Goal: Information Seeking & Learning: Learn about a topic

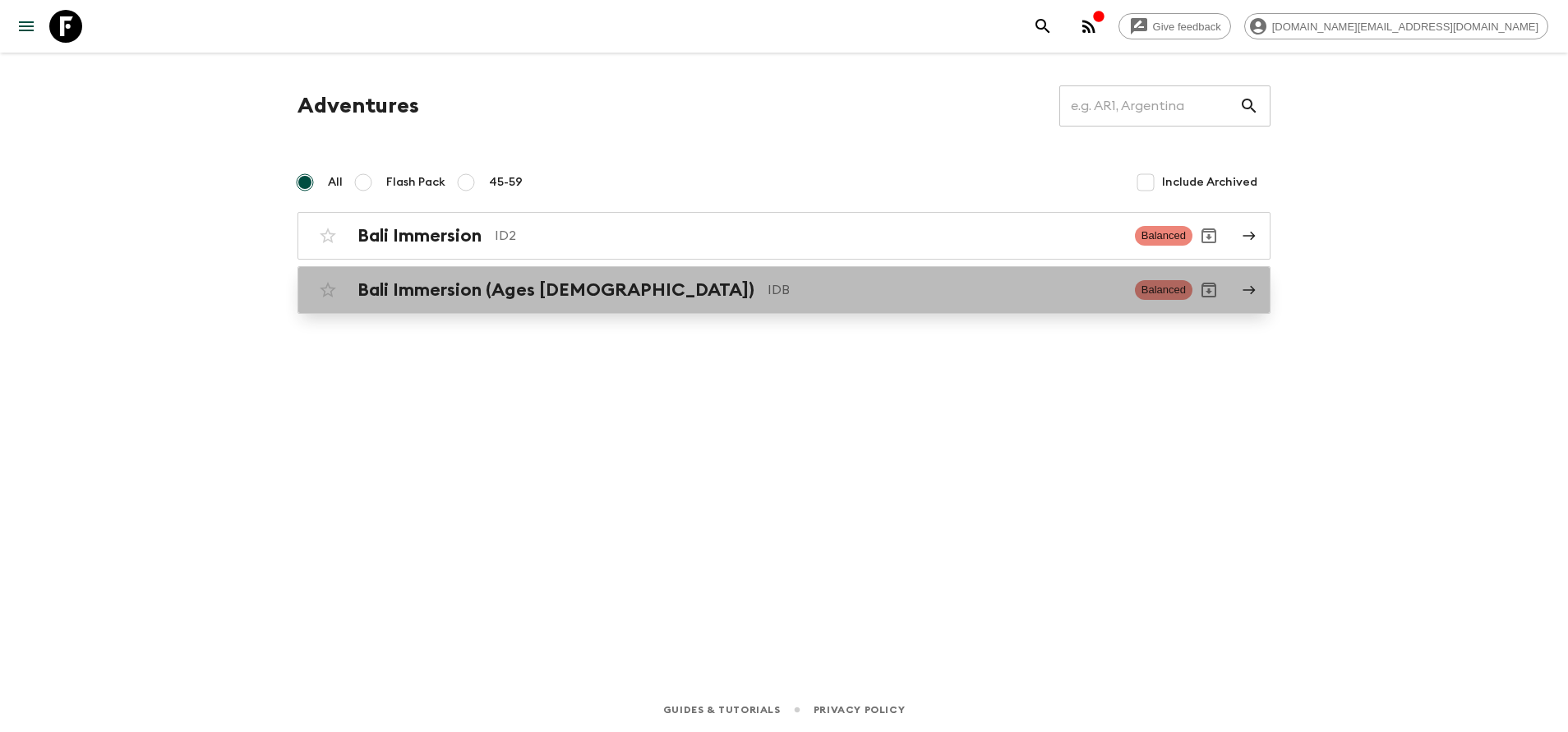
click at [534, 277] on div "Bali Immersion (Ages [DEMOGRAPHIC_DATA]) IDB Balanced" at bounding box center [752, 290] width 881 height 33
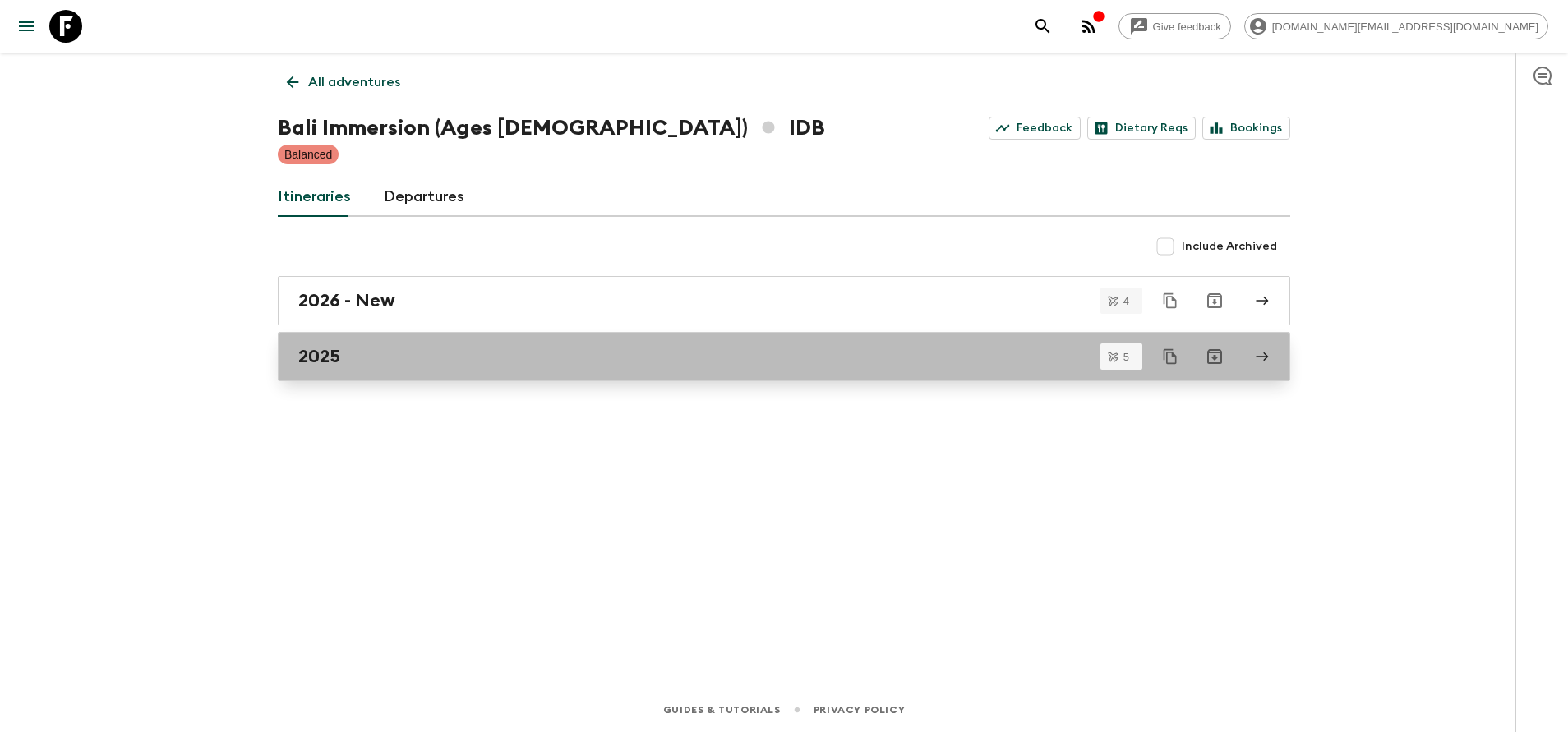
click at [547, 353] on div "2025" at bounding box center [768, 357] width 940 height 22
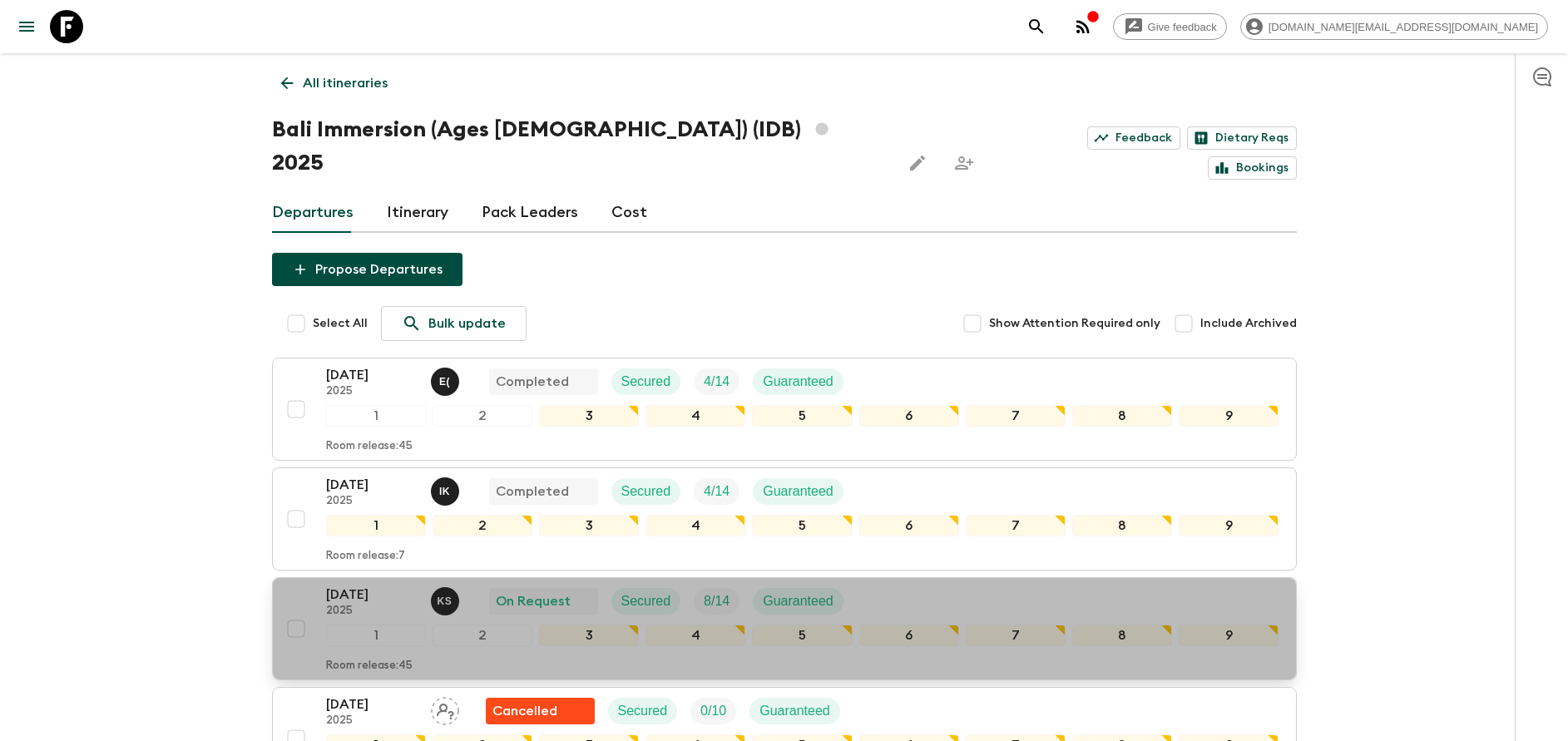
click at [377, 605] on p "2025" at bounding box center [372, 611] width 91 height 13
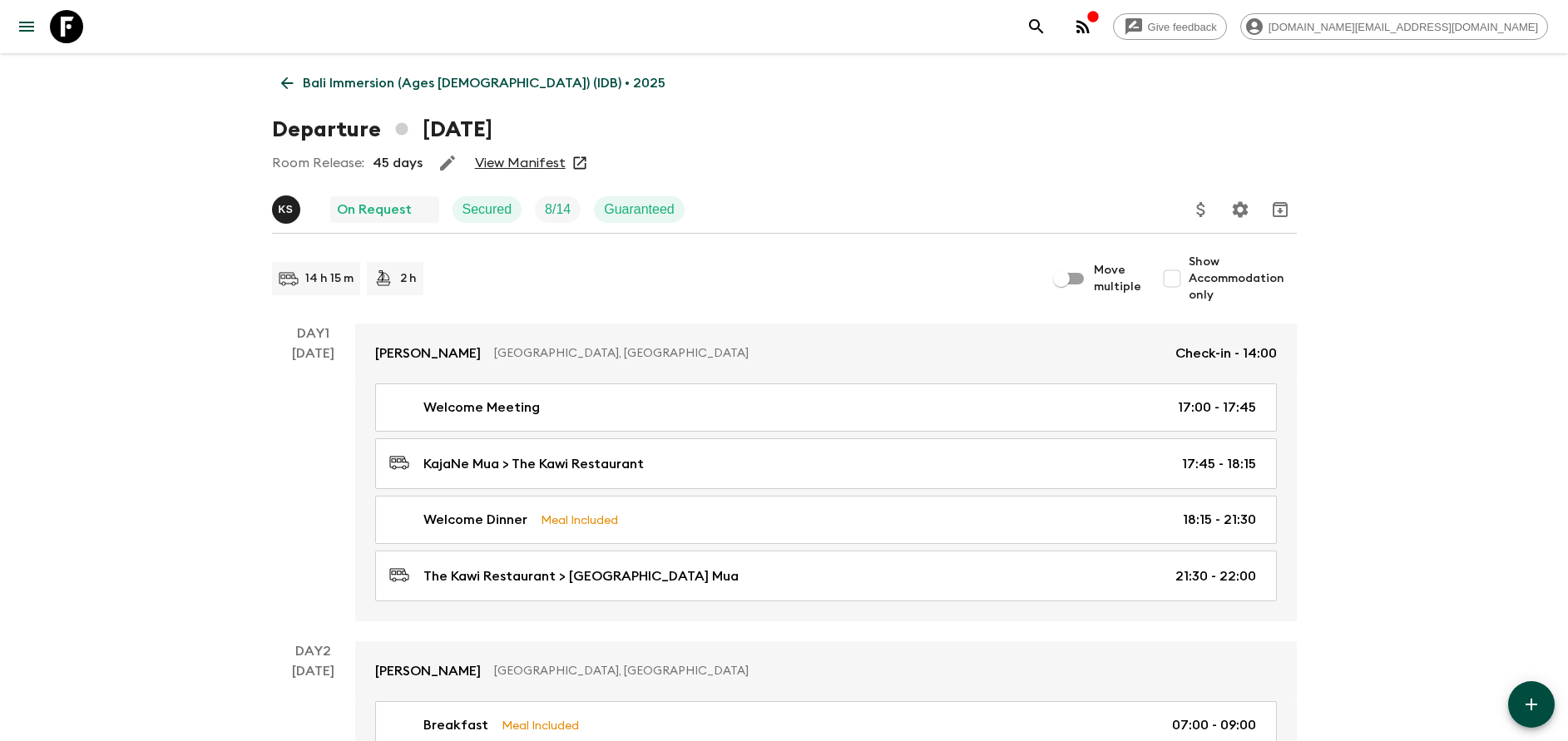
click at [530, 151] on div "Room Release: 45 days View Manifest" at bounding box center [784, 163] width 1025 height 33
click at [531, 164] on link "View Manifest" at bounding box center [520, 162] width 90 height 16
click at [351, 90] on p "Bali Immersion (Ages [DEMOGRAPHIC_DATA]) (IDB) • 2025" at bounding box center [484, 83] width 363 height 20
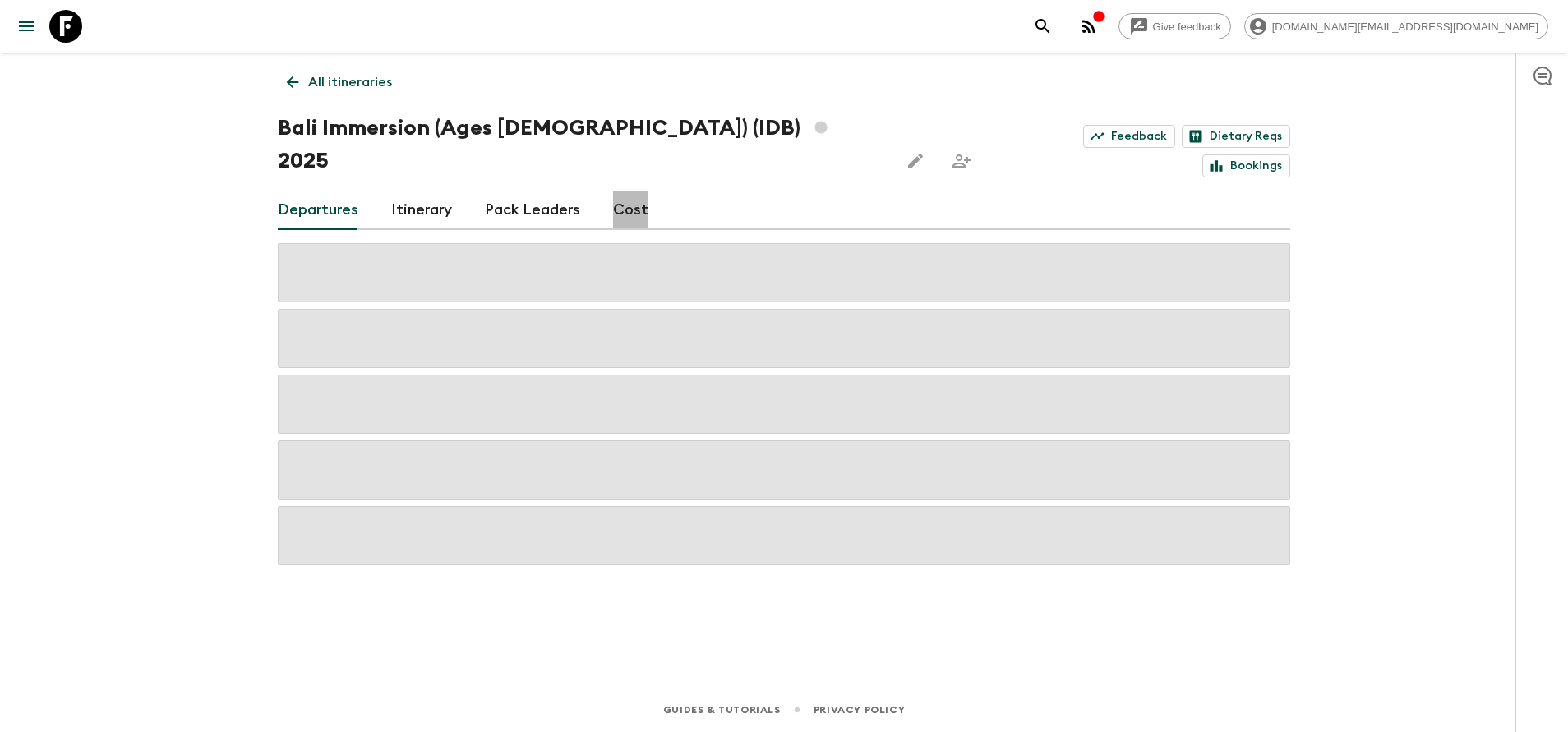
click at [624, 191] on link "Cost" at bounding box center [631, 211] width 36 height 40
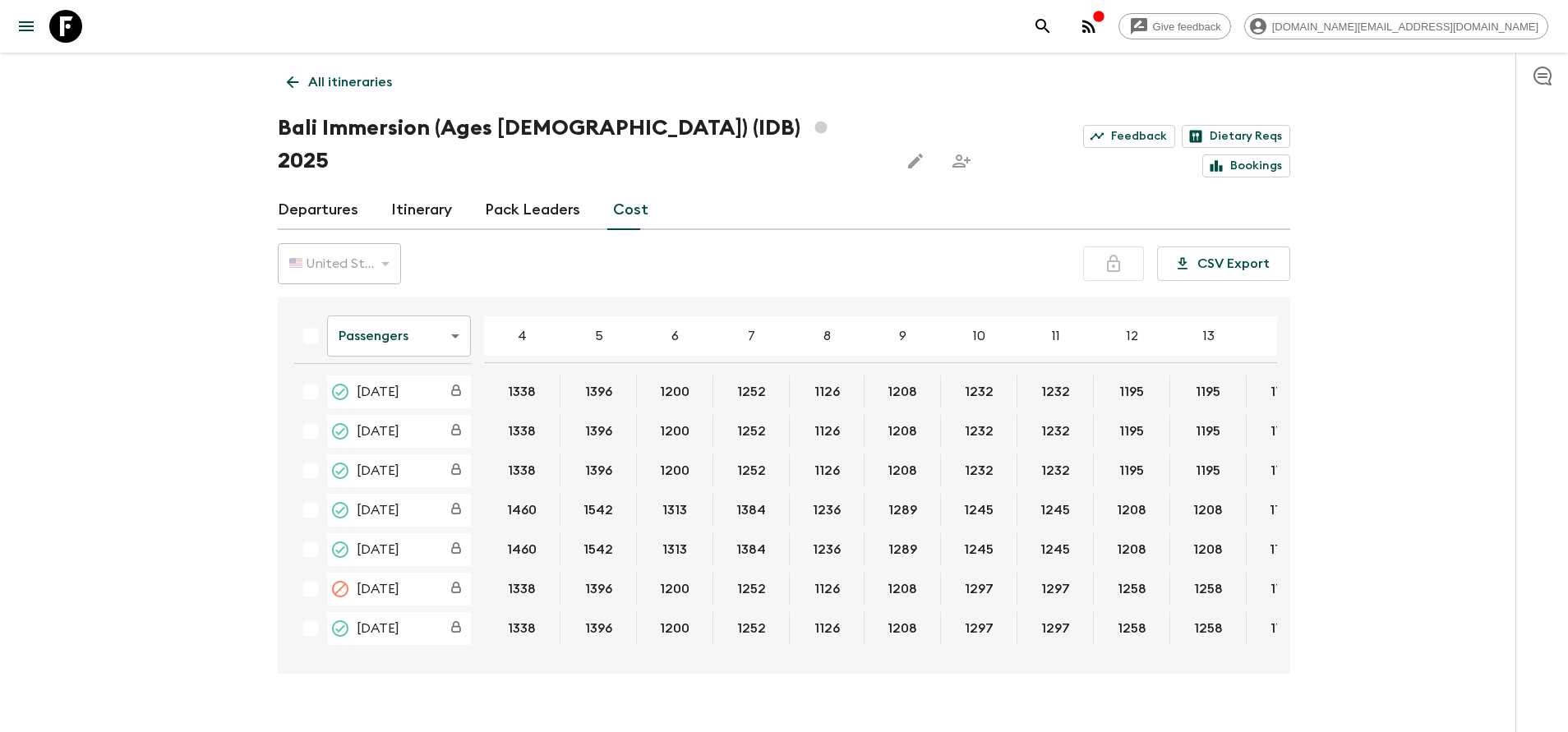
click at [449, 304] on body "Give feedback [DOMAIN_NAME][EMAIL_ADDRESS][DOMAIN_NAME] All itineraries Bali Im…" at bounding box center [784, 382] width 1568 height 764
click at [422, 373] on li "Extras" at bounding box center [398, 370] width 144 height 26
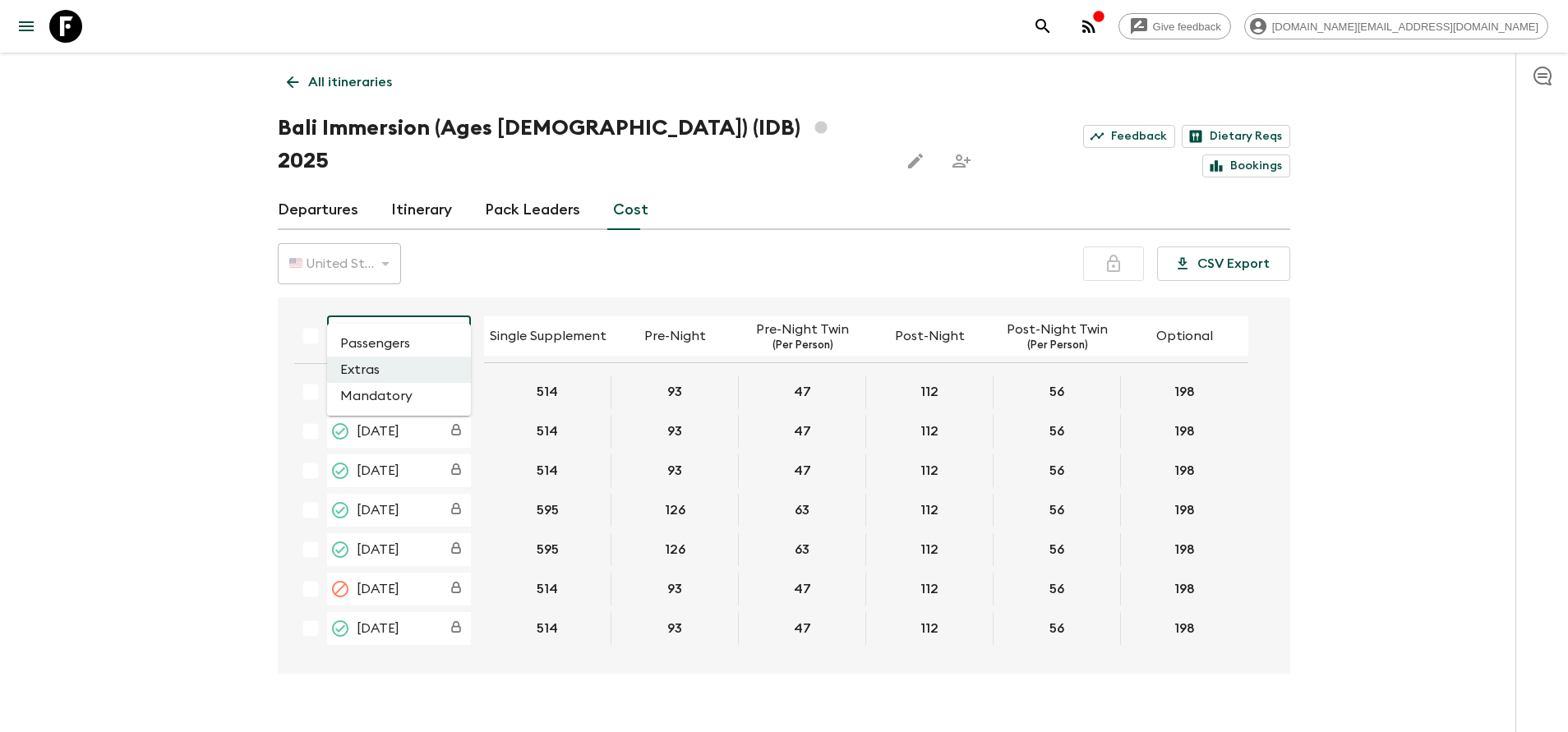
click at [457, 307] on body "Give feedback [DOMAIN_NAME][EMAIL_ADDRESS][DOMAIN_NAME] All itineraries Bali Im…" at bounding box center [784, 382] width 1568 height 764
click at [457, 333] on li "Passengers" at bounding box center [398, 343] width 144 height 26
